Goal: Transaction & Acquisition: Purchase product/service

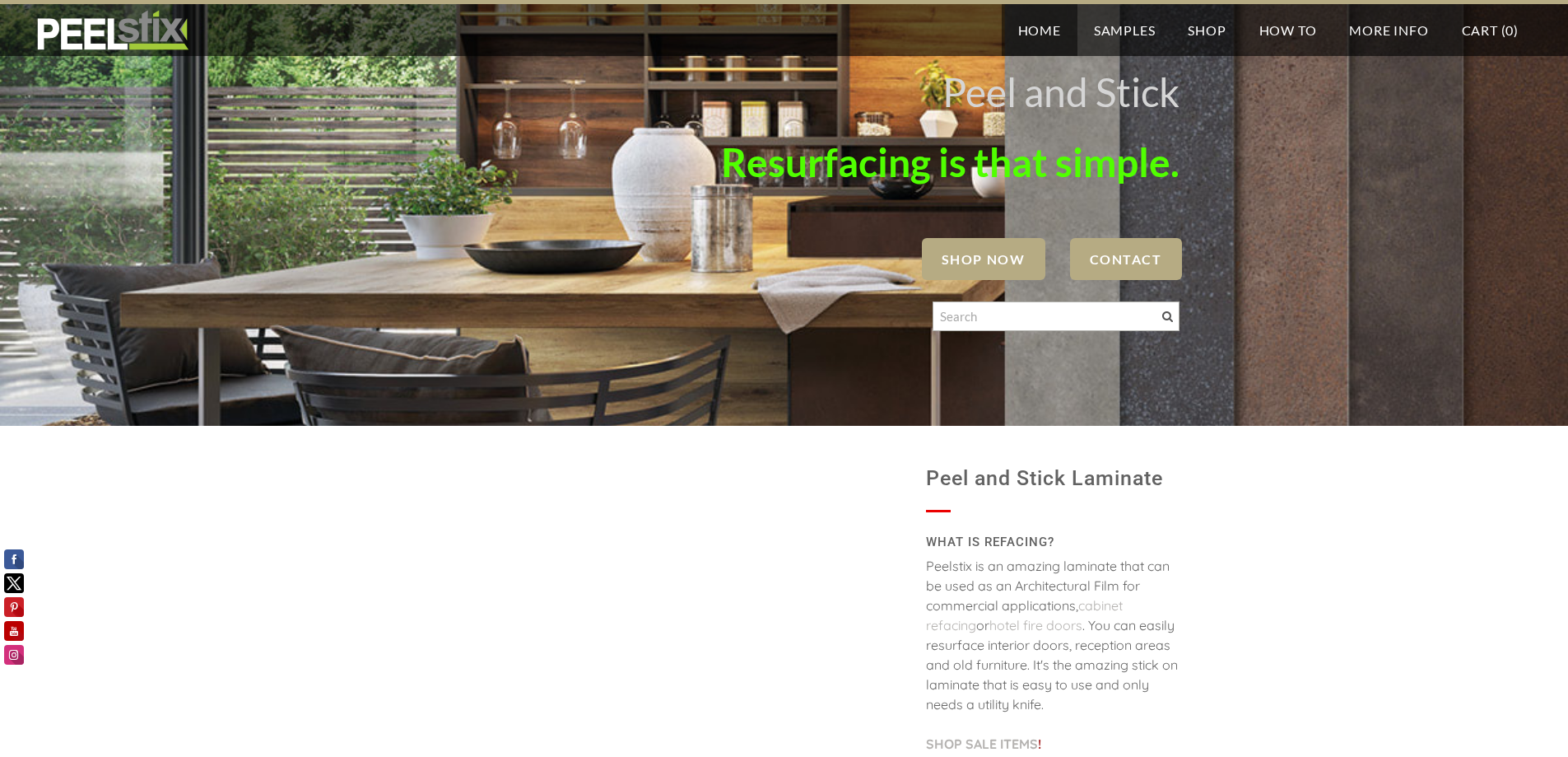
click at [984, 267] on span "SHOP NOW" at bounding box center [983, 259] width 123 height 42
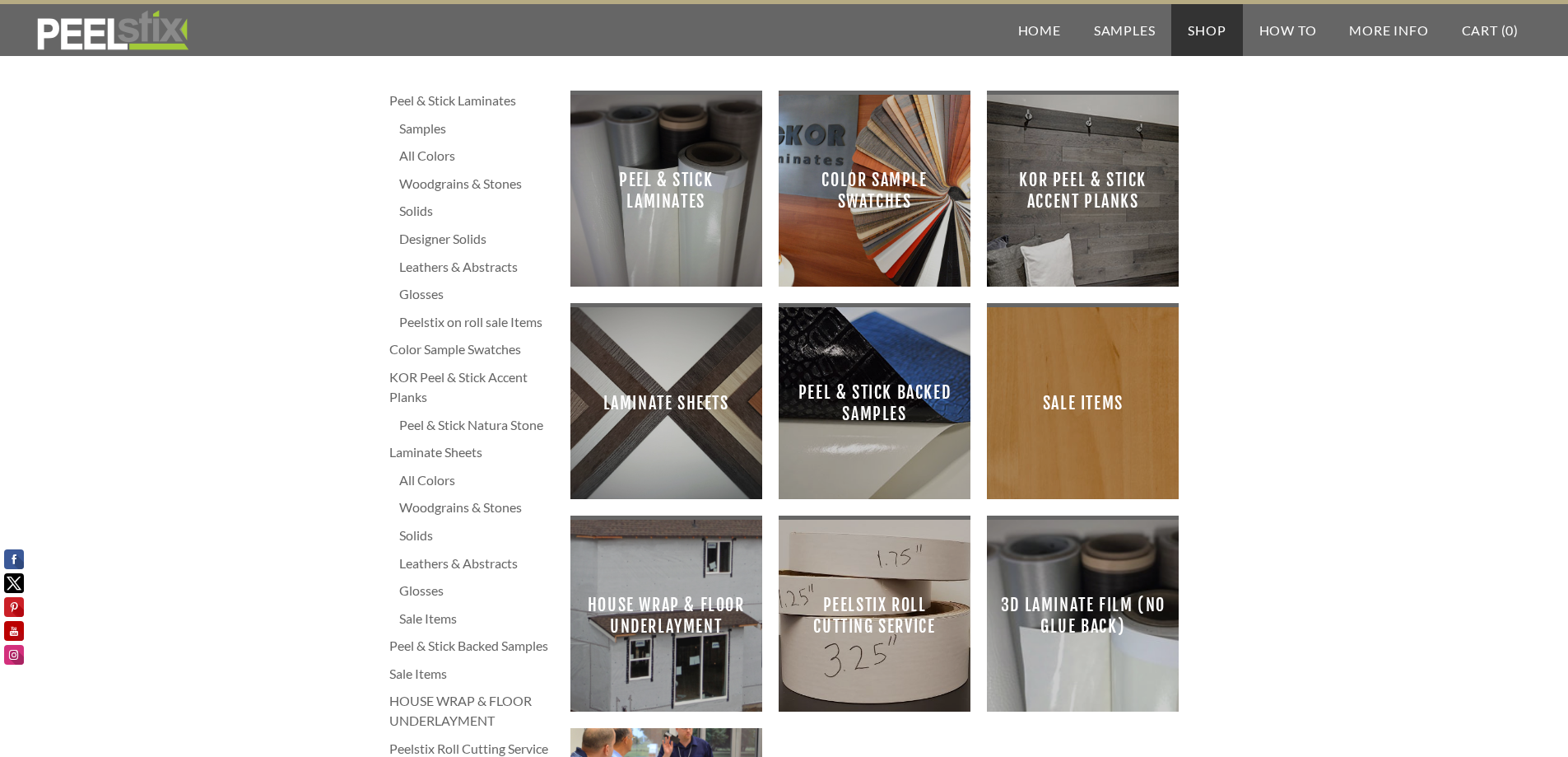
click at [677, 227] on span "Peel & Stick Laminates" at bounding box center [666, 191] width 166 height 166
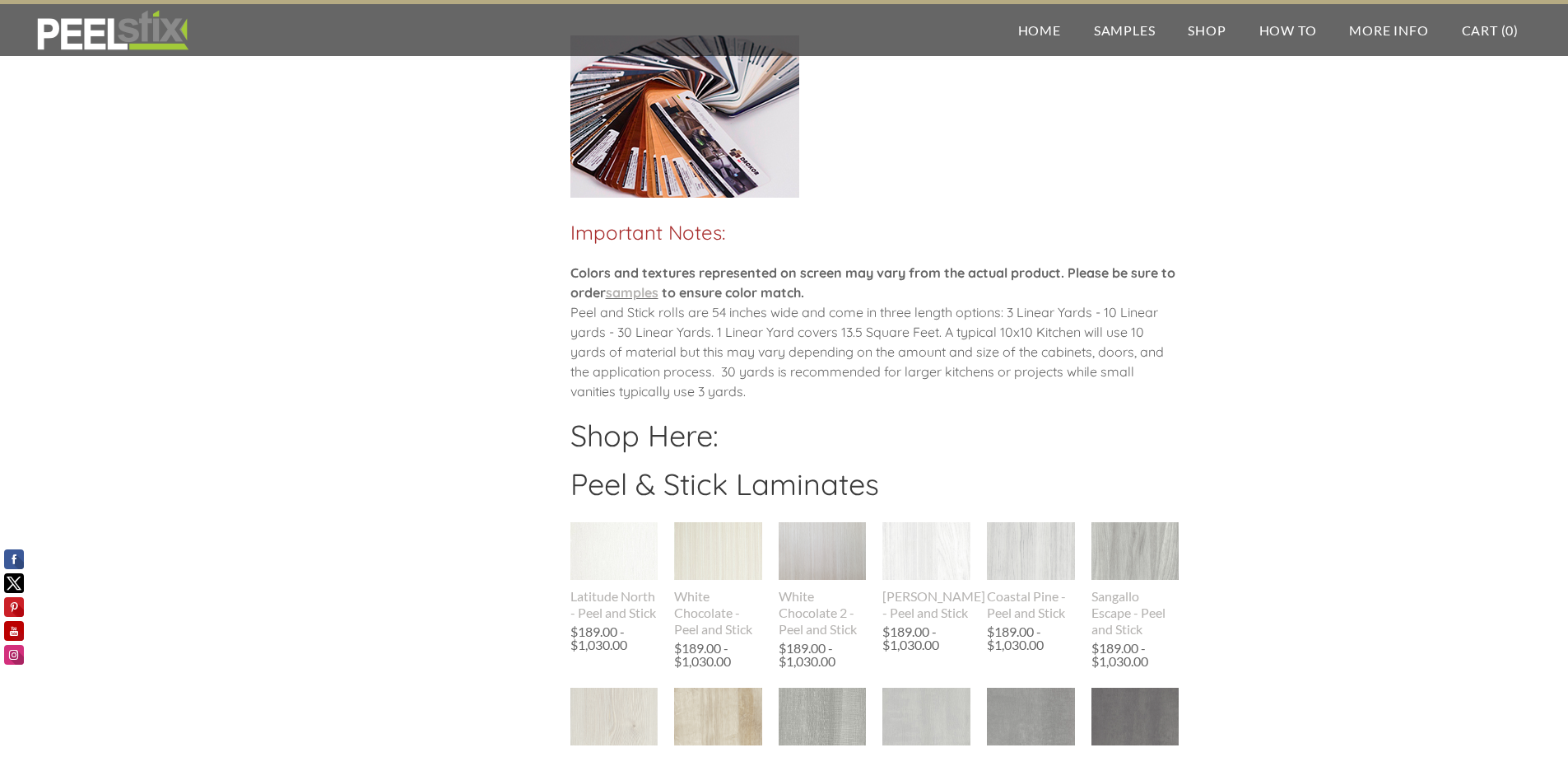
scroll to position [988, 0]
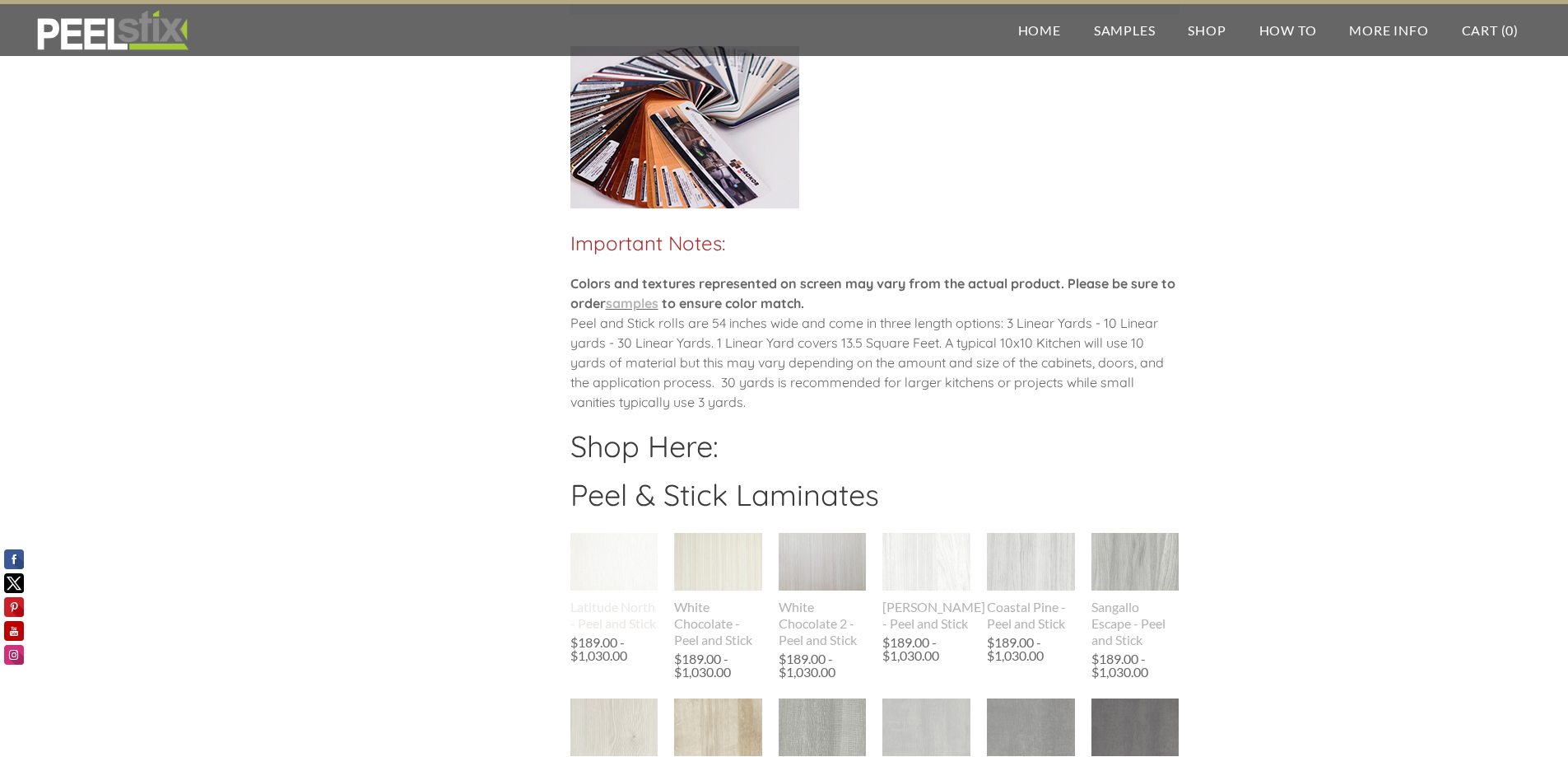
click at [620, 616] on div "Latitude North - Peel and Stick" at bounding box center [614, 615] width 88 height 33
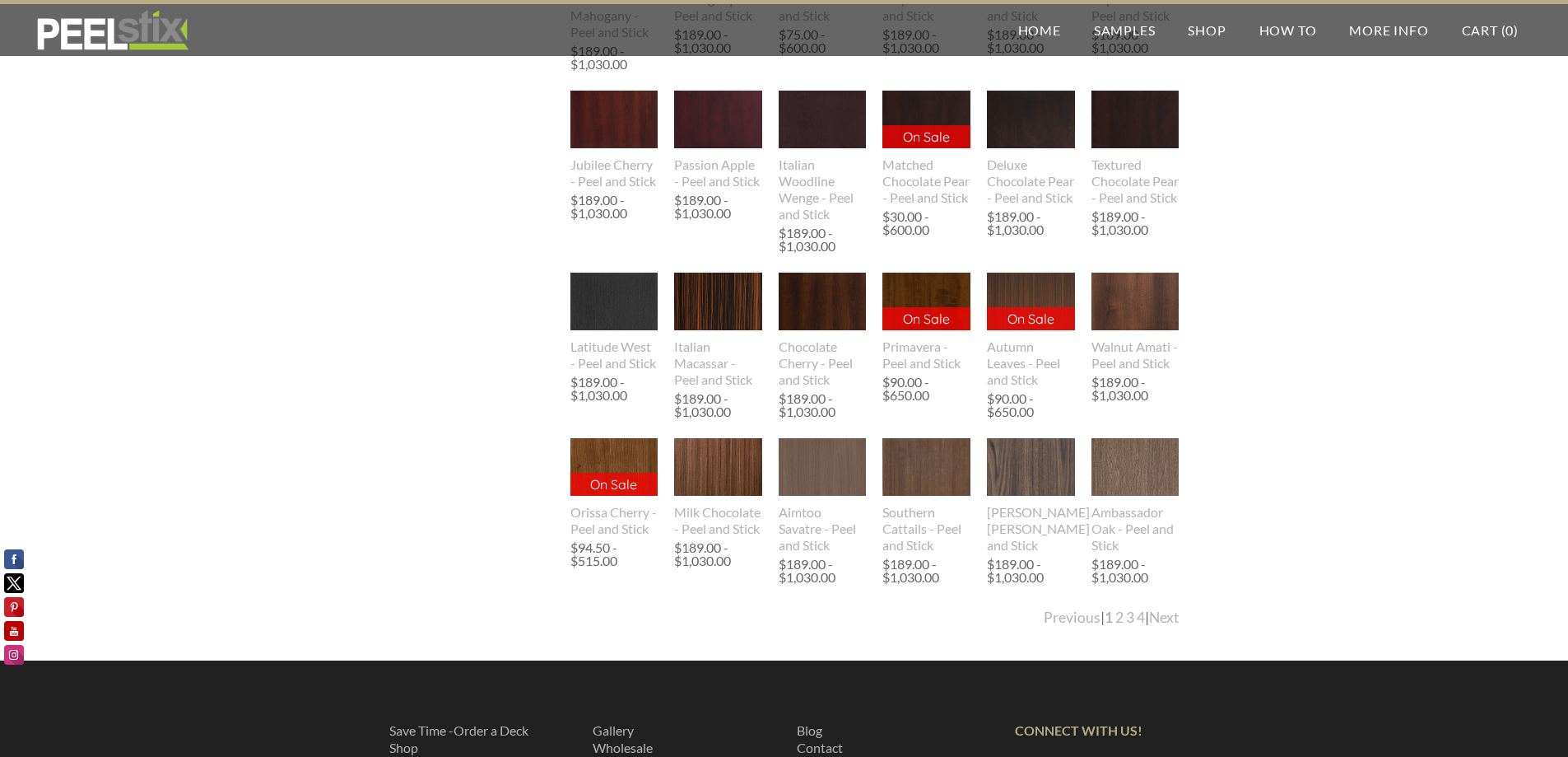
scroll to position [3073, 0]
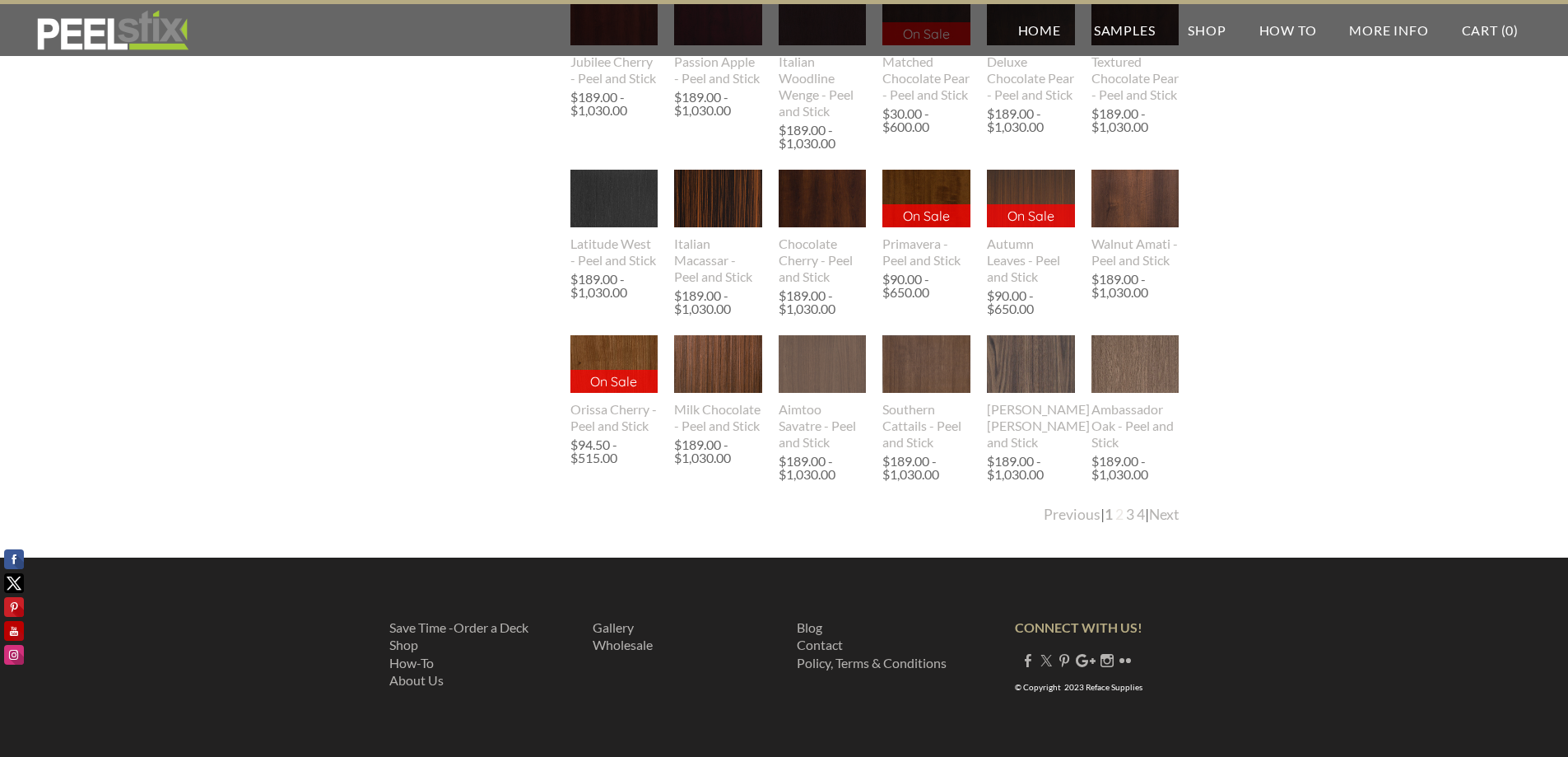
click at [1115, 511] on link "2" at bounding box center [1119, 514] width 8 height 17
click at [1160, 519] on link "Next" at bounding box center [1164, 514] width 31 height 17
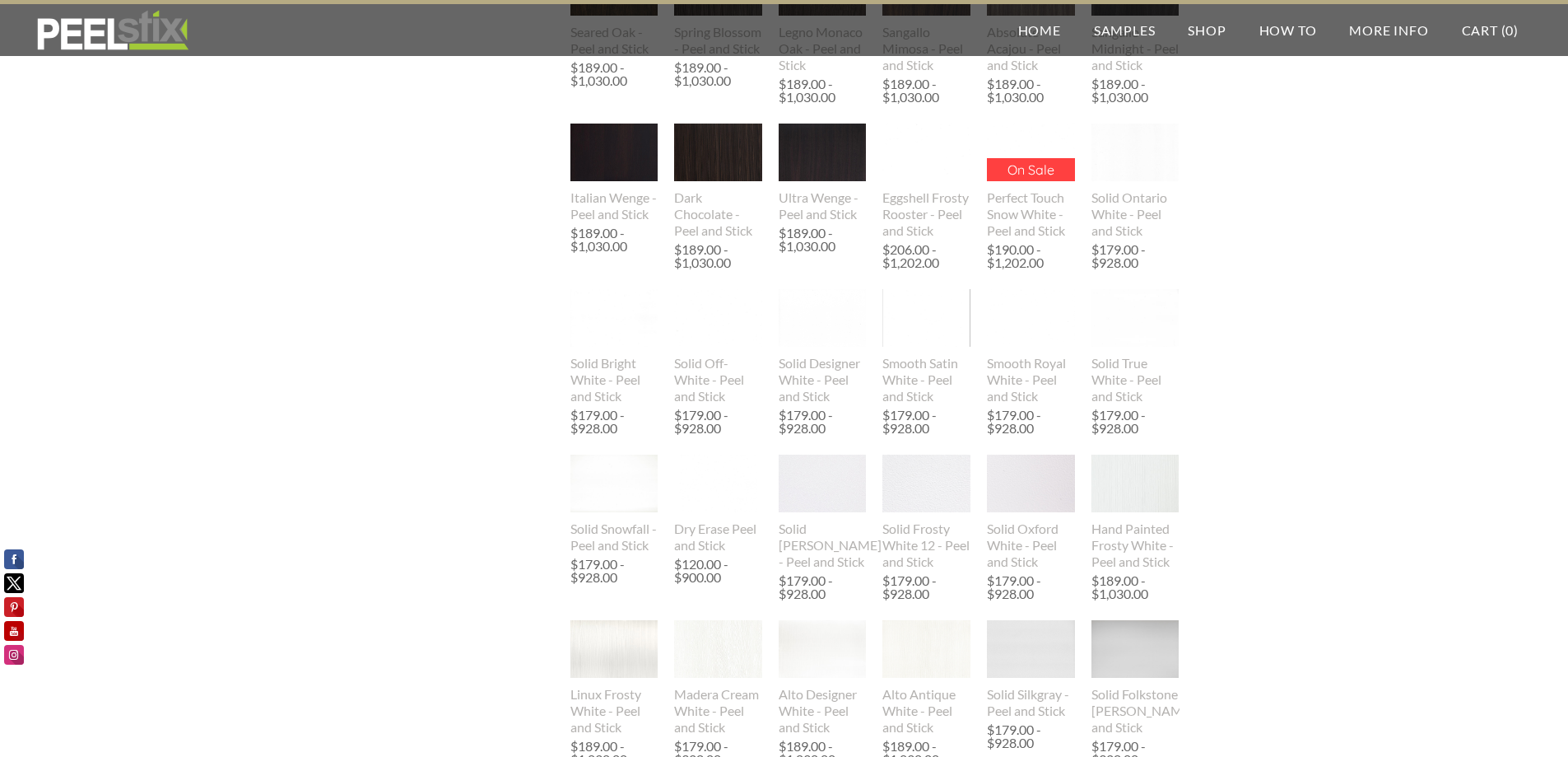
scroll to position [1647, 0]
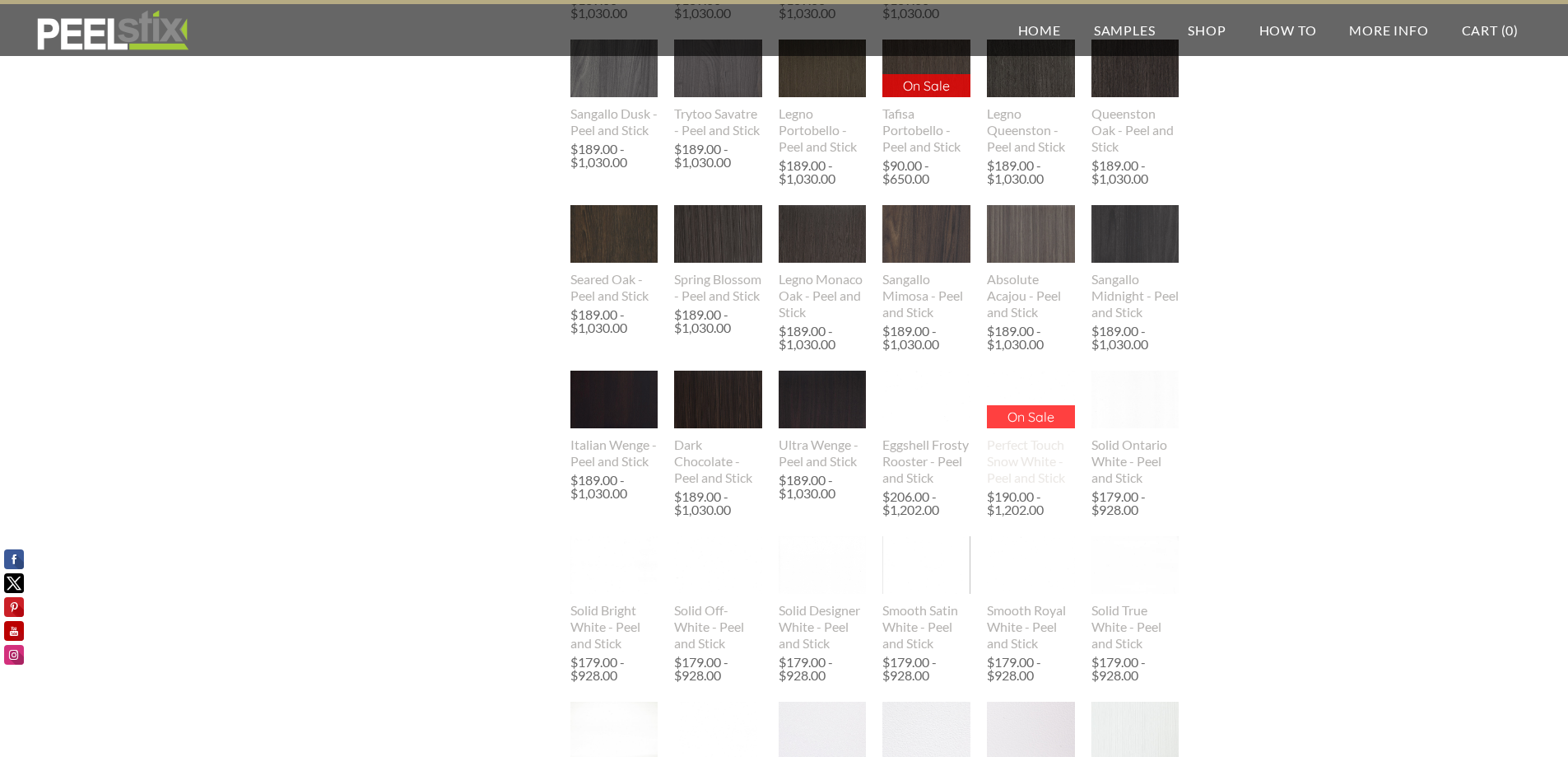
click at [1032, 461] on div "Perfect Touch Snow White - Peel and Stick" at bounding box center [1031, 461] width 88 height 50
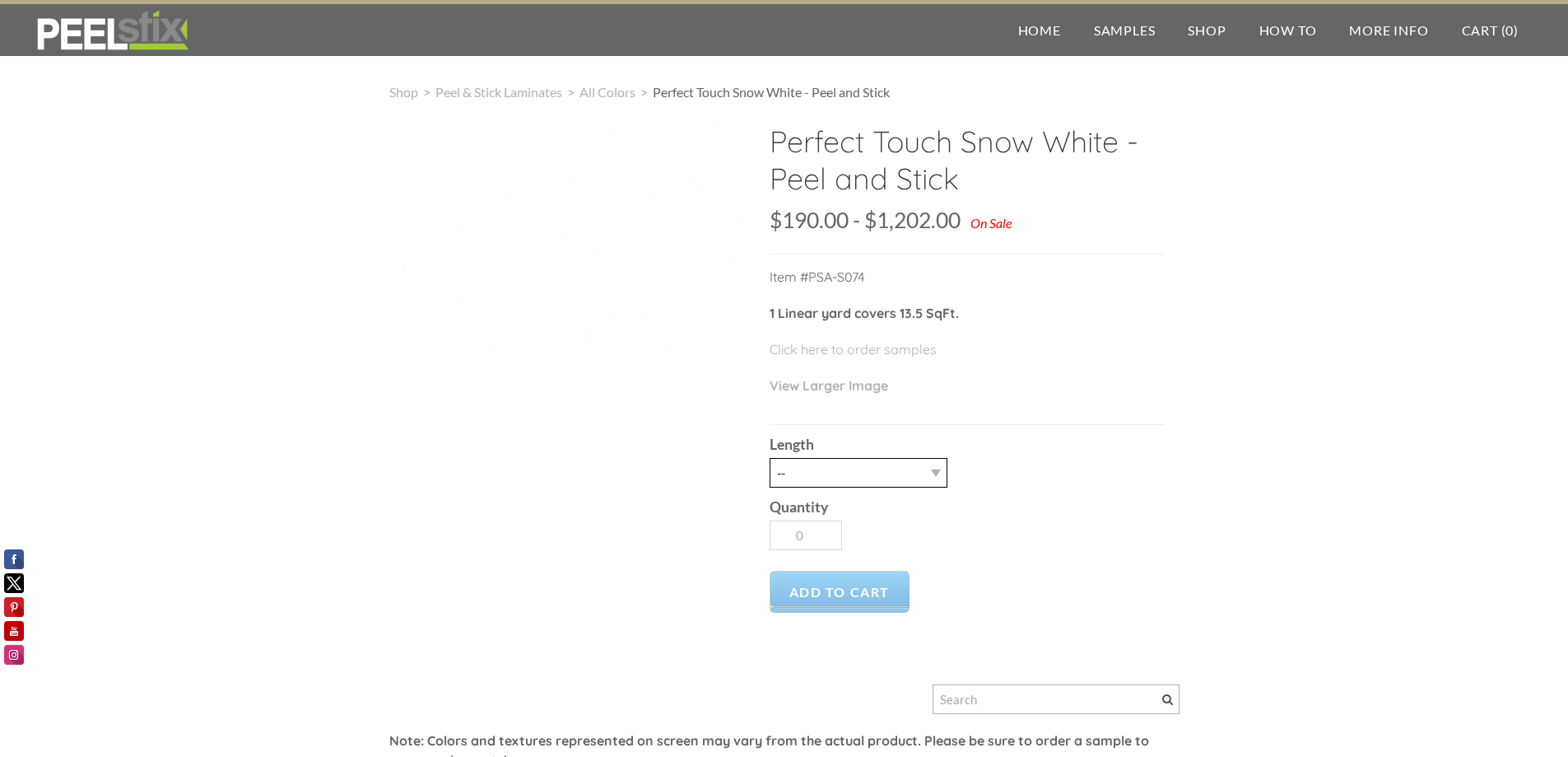
click at [920, 474] on select "-- 3LY 10LY 15LY 30LY Five sheets of 4'X8' HPL" at bounding box center [858, 473] width 178 height 30
select select "3LY"
click at [770, 458] on select "-- 3LY 10LY 15LY 30LY Five sheets of 4'X8' HPL" at bounding box center [858, 473] width 178 height 30
type input "1"
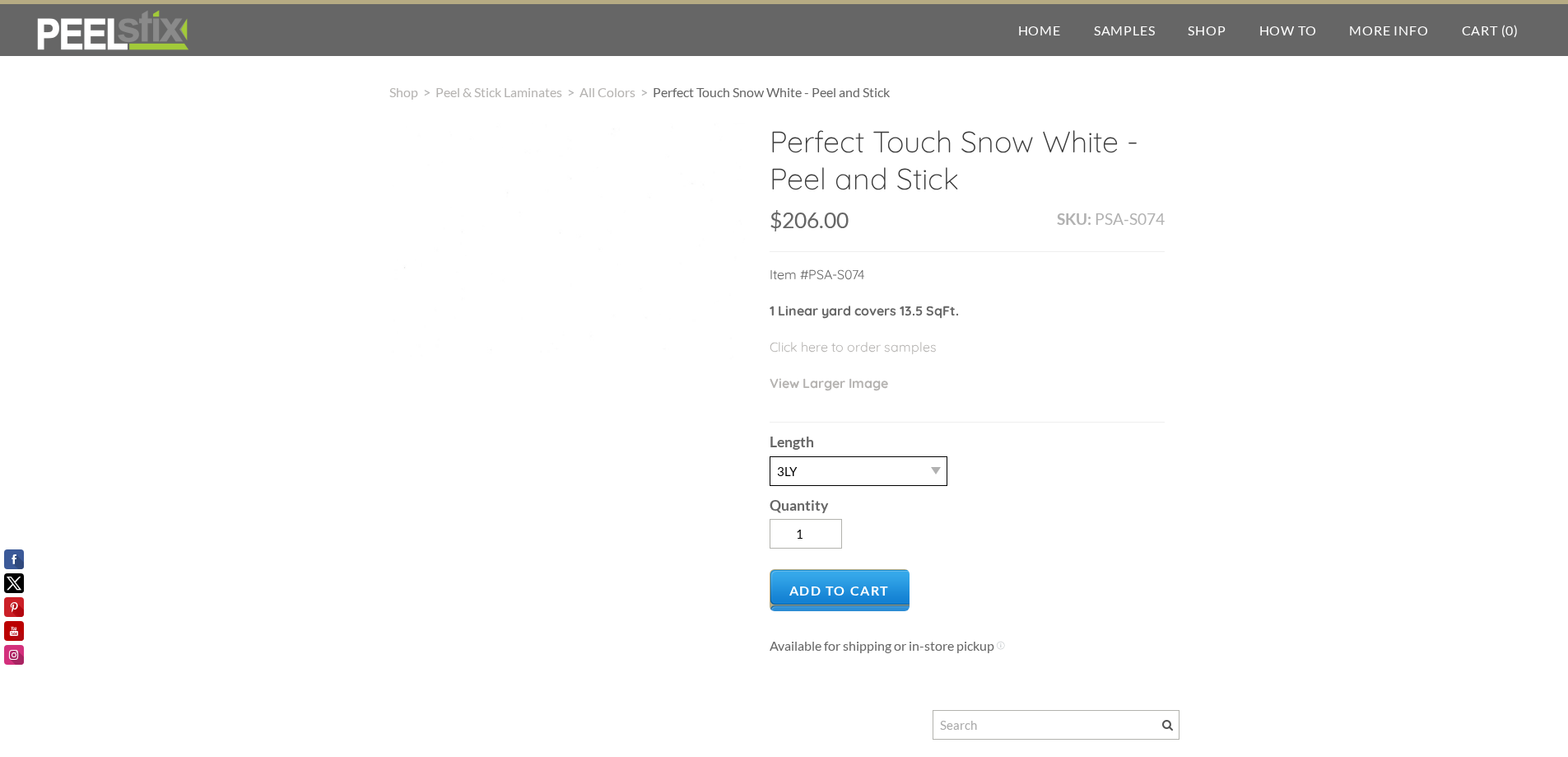
click at [920, 468] on select "-- 3LY 10LY 15LY 30LY Five sheets of 4'X8' HPL" at bounding box center [858, 471] width 178 height 30
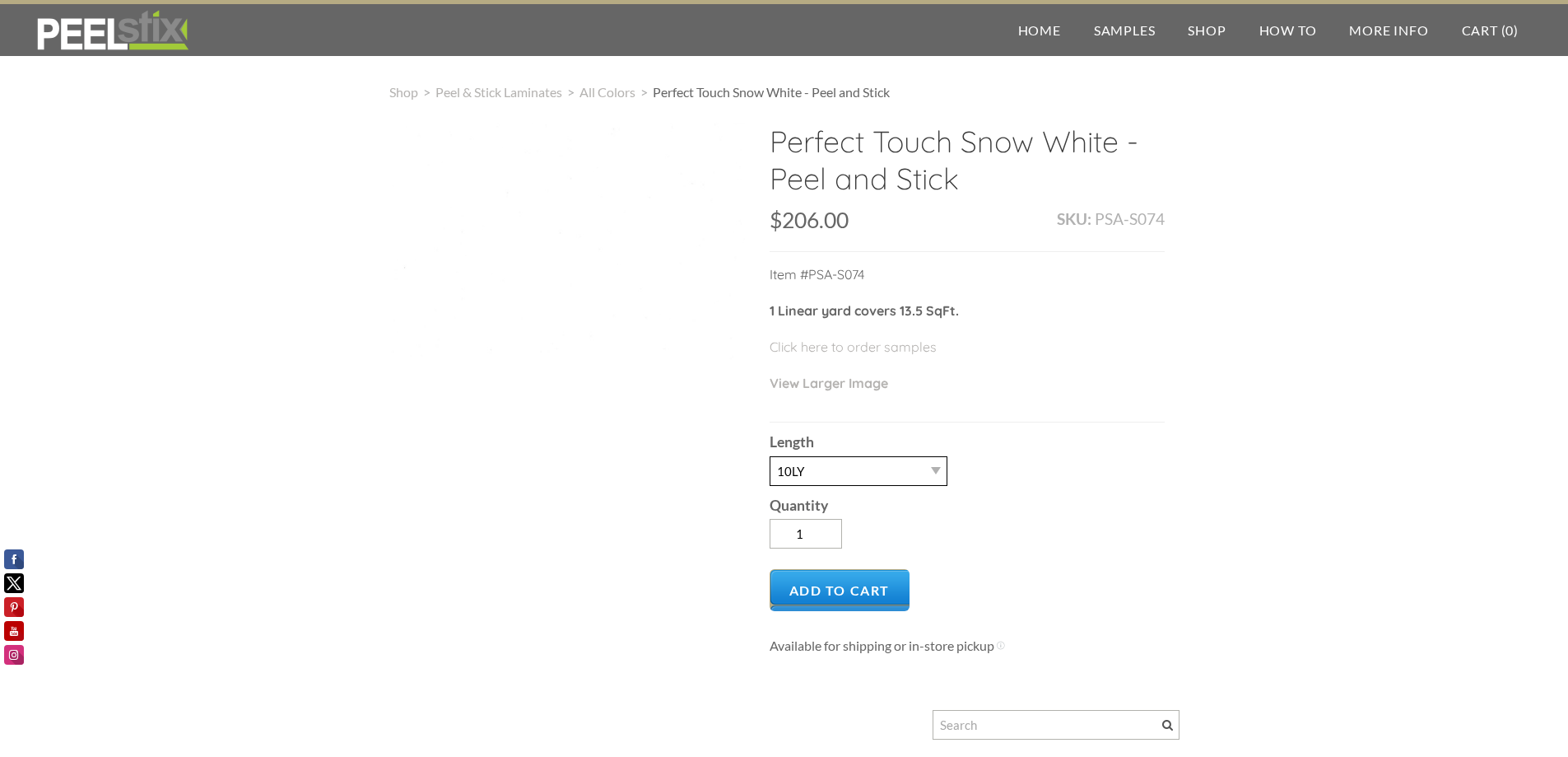
click at [770, 456] on select "-- 3LY 10LY 15LY 30LY Five sheets of 4'X8' HPL" at bounding box center [858, 471] width 178 height 30
click at [926, 479] on select "-- 3LY 10LY 15LY 30LY Five sheets of 4'X8' HPL" at bounding box center [858, 471] width 178 height 30
select select "3LY"
click at [770, 456] on select "-- 3LY 10LY 15LY 30LY Five sheets of 4'X8' HPL" at bounding box center [858, 471] width 178 height 30
click at [1128, 460] on div "Length -- 3LY 10LY 15LY 30LY Five sheets of 4'X8' HPL" at bounding box center [967, 453] width 395 height 63
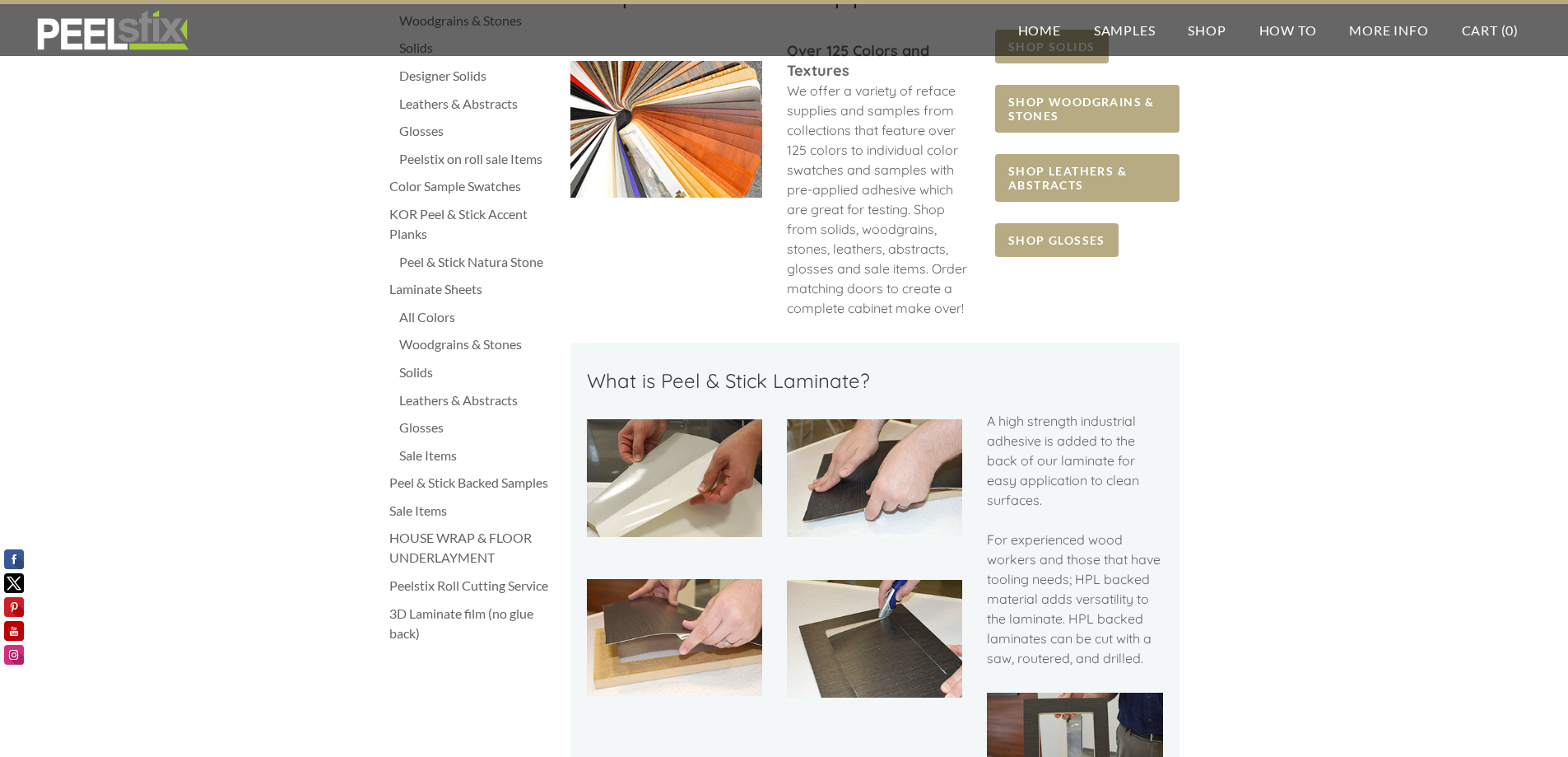
scroll to position [165, 0]
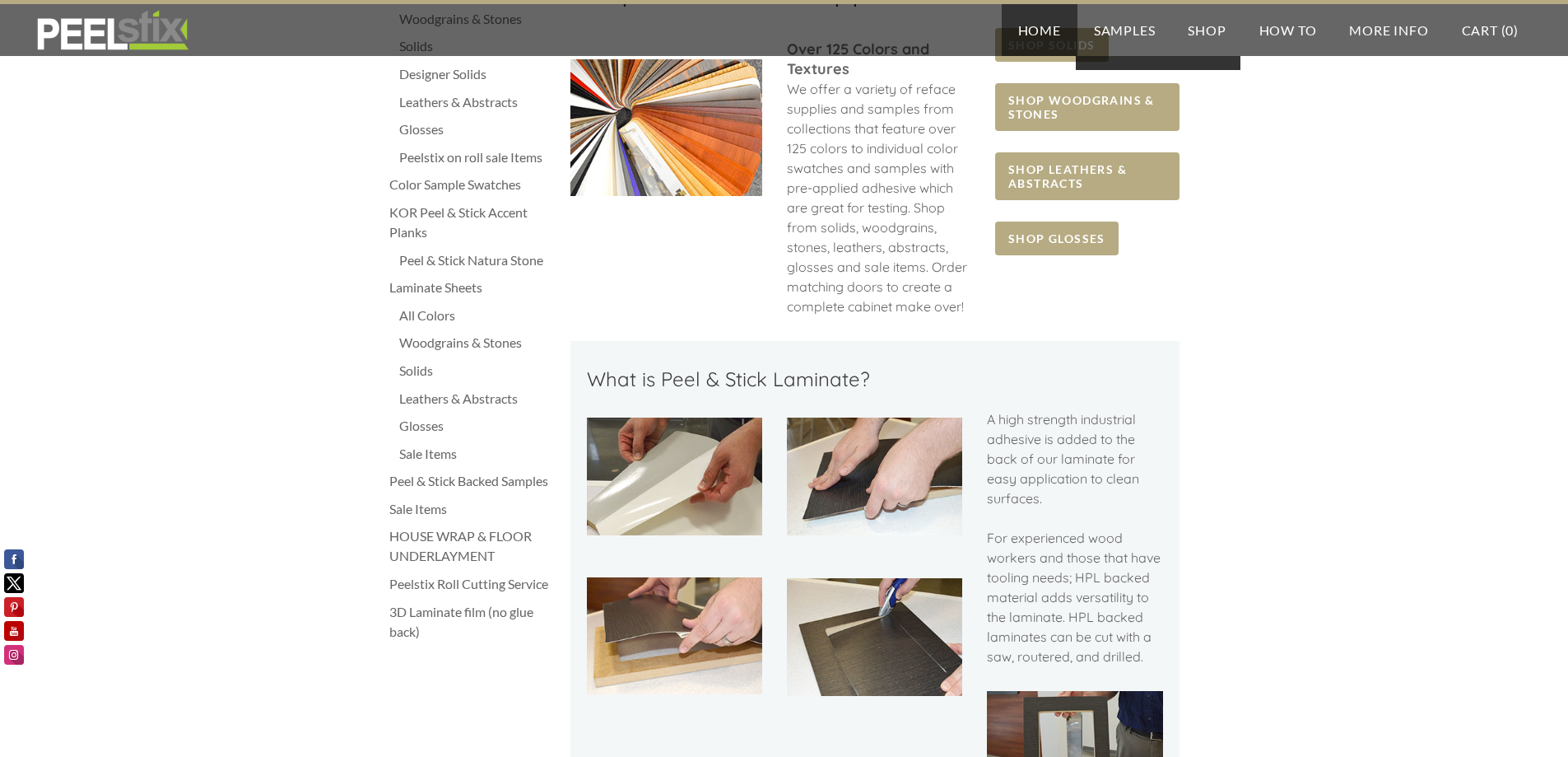
click at [1057, 35] on link "Home" at bounding box center [1040, 30] width 75 height 52
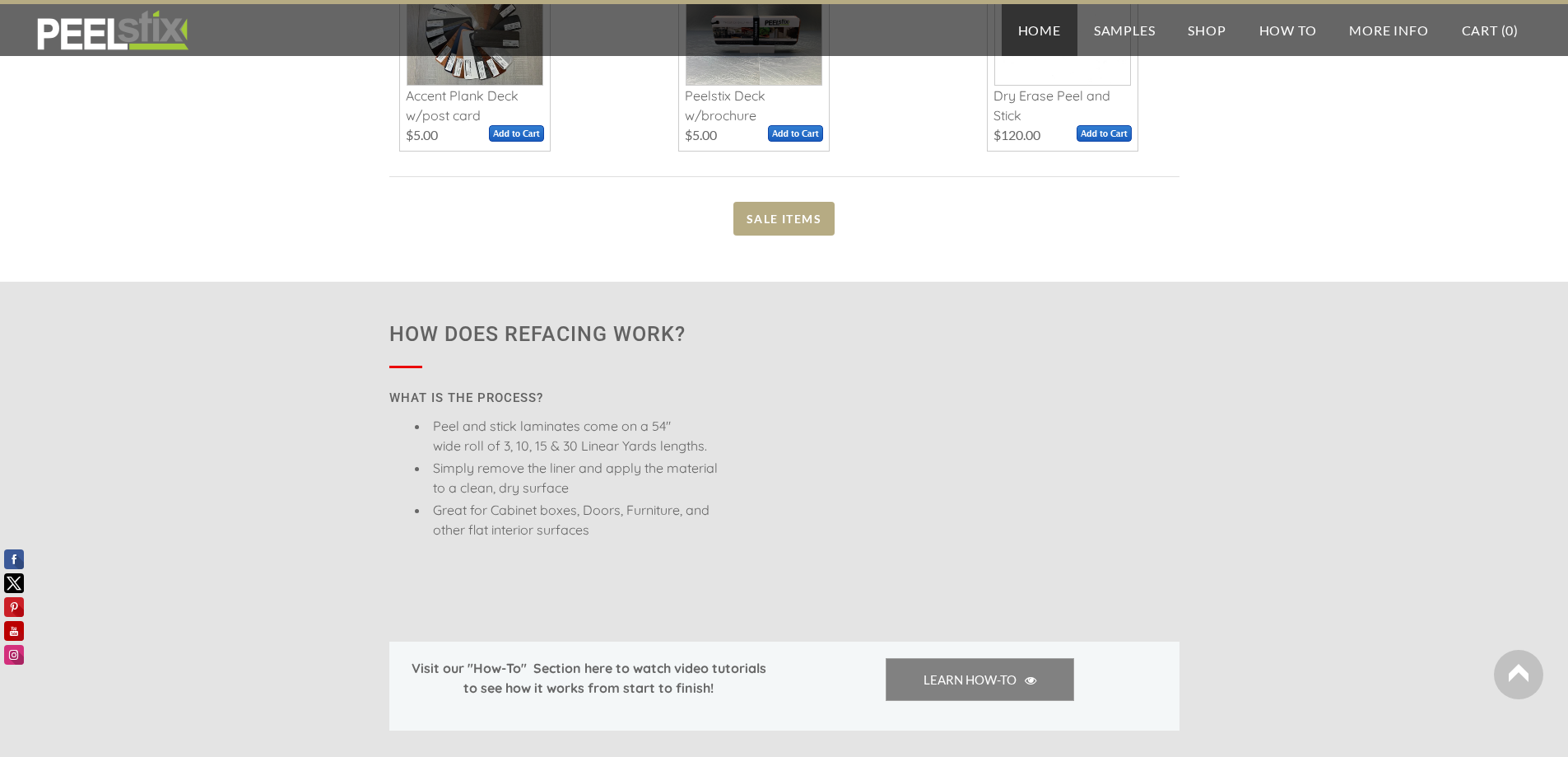
scroll to position [1071, 0]
